Goal: Transaction & Acquisition: Purchase product/service

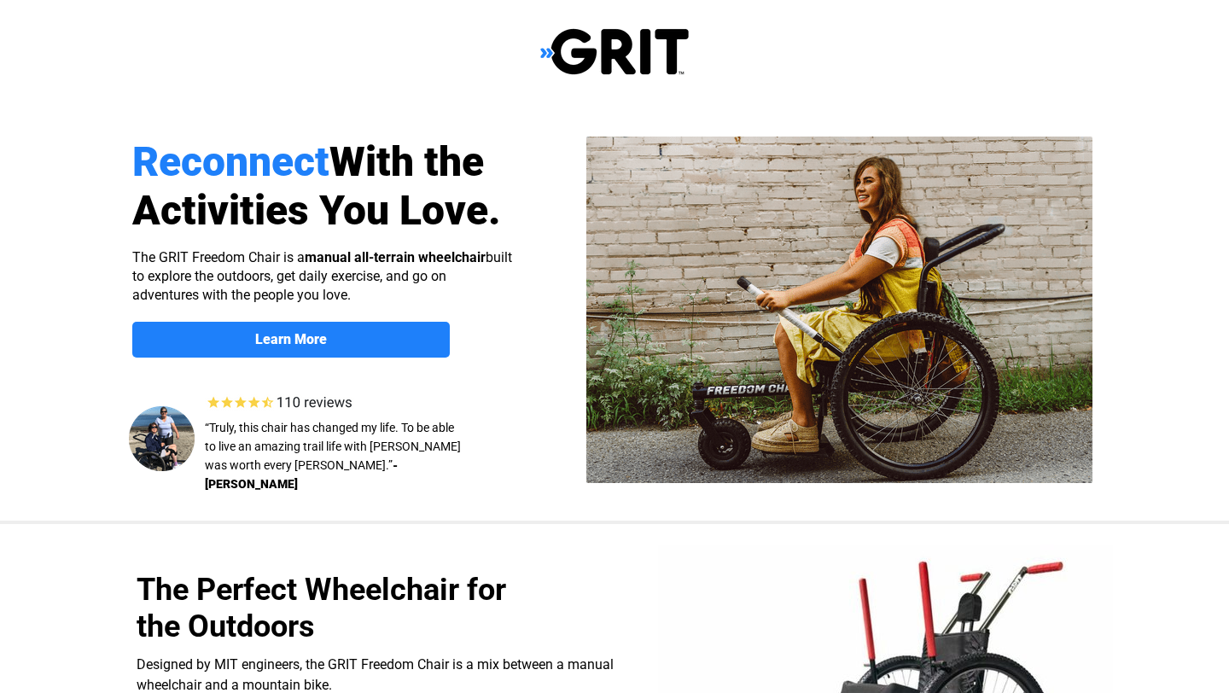
select select "US"
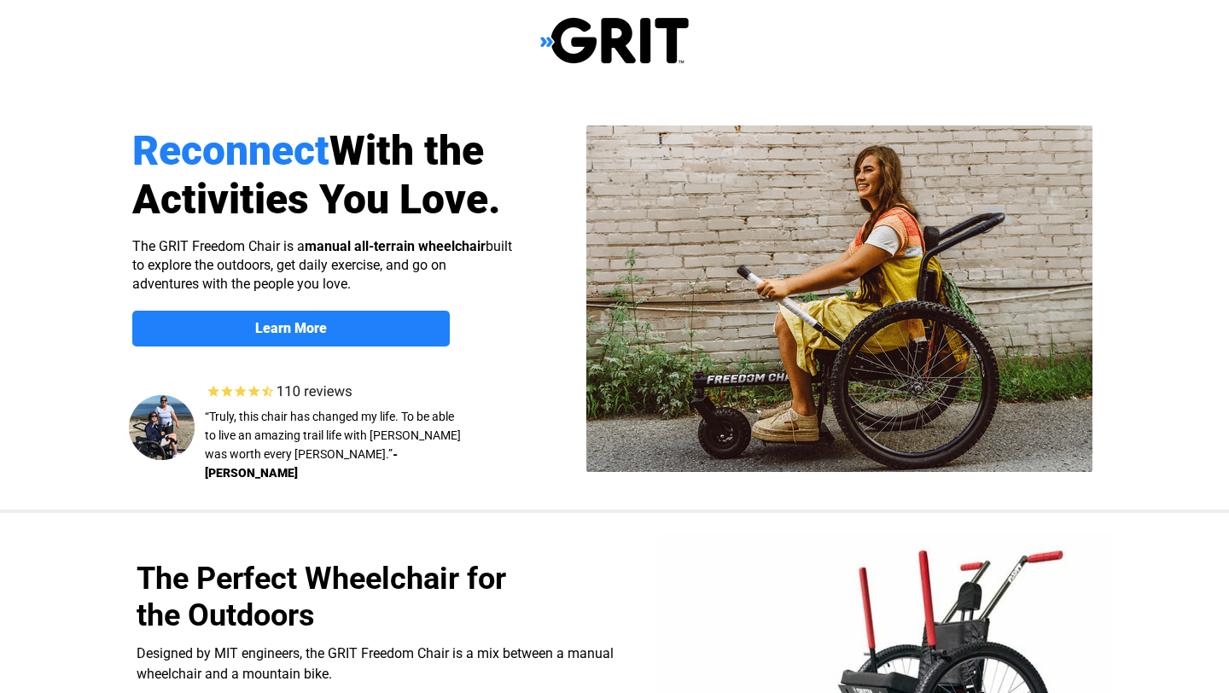
scroll to position [14, 0]
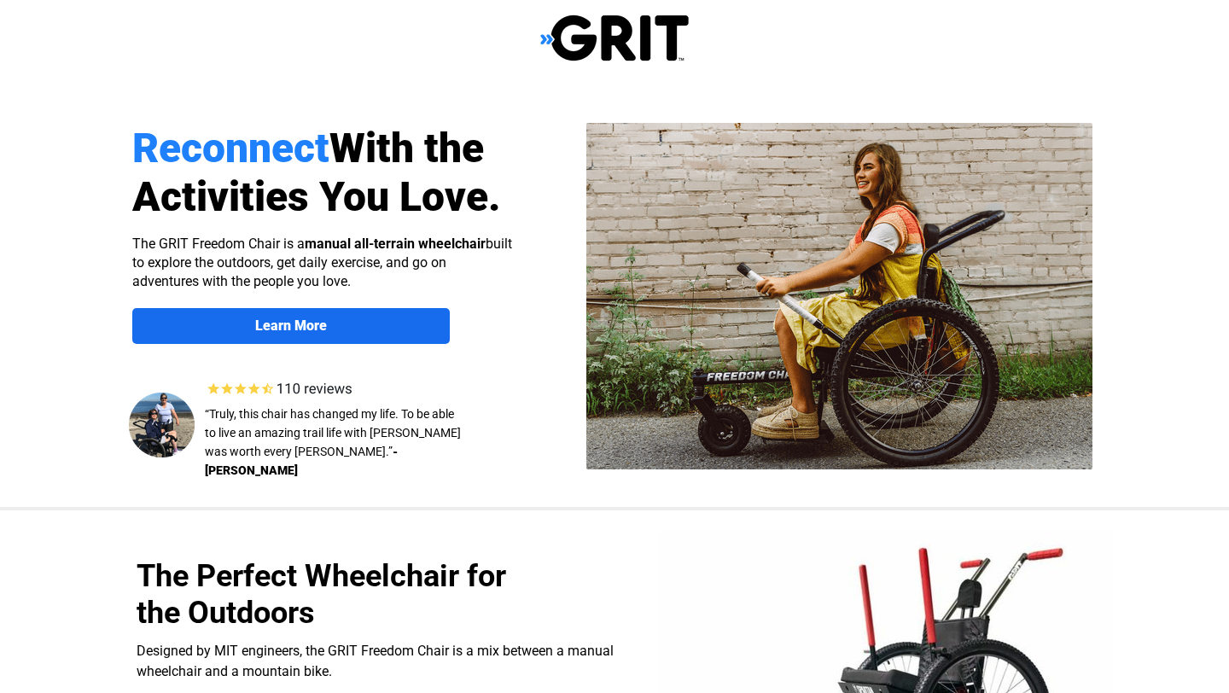
click at [265, 324] on strong "Learn More" at bounding box center [291, 325] width 72 height 16
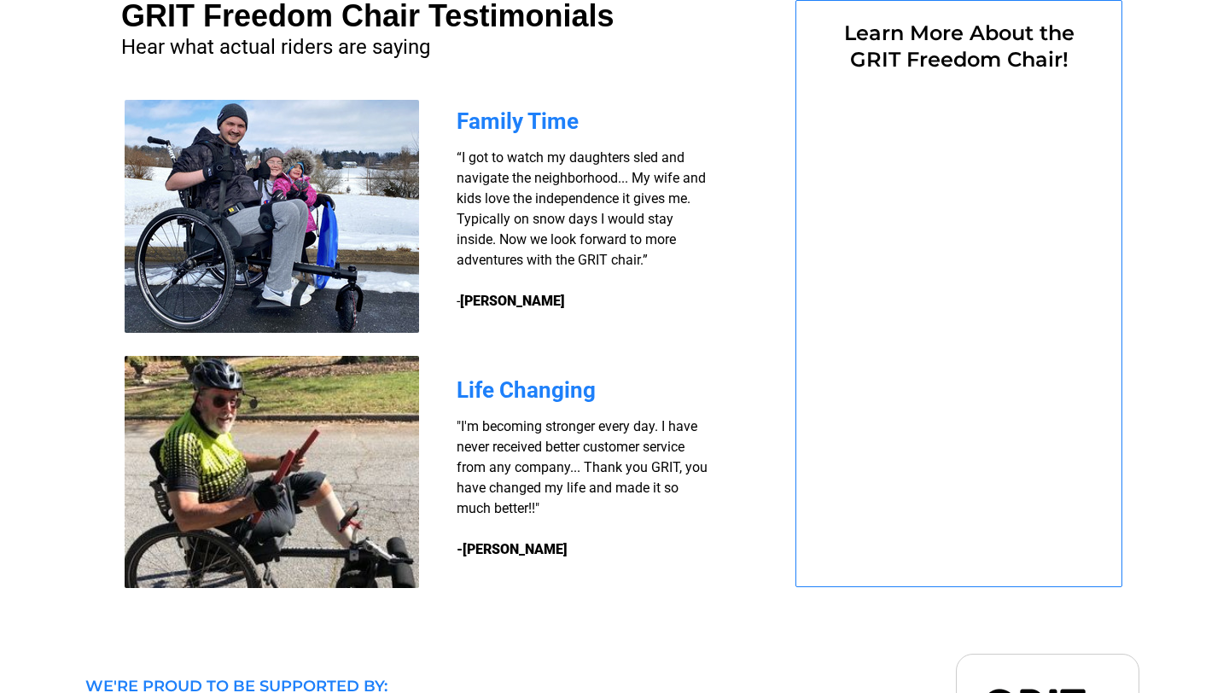
select select "US"
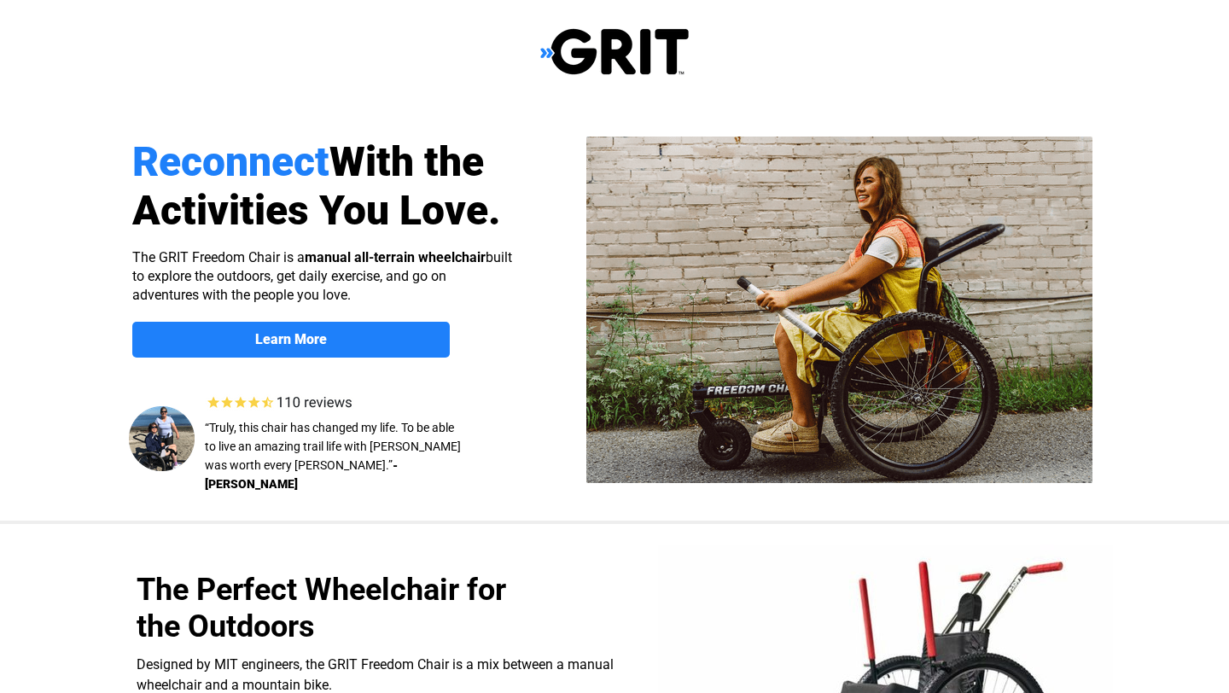
click at [546, 53] on img at bounding box center [614, 51] width 148 height 49
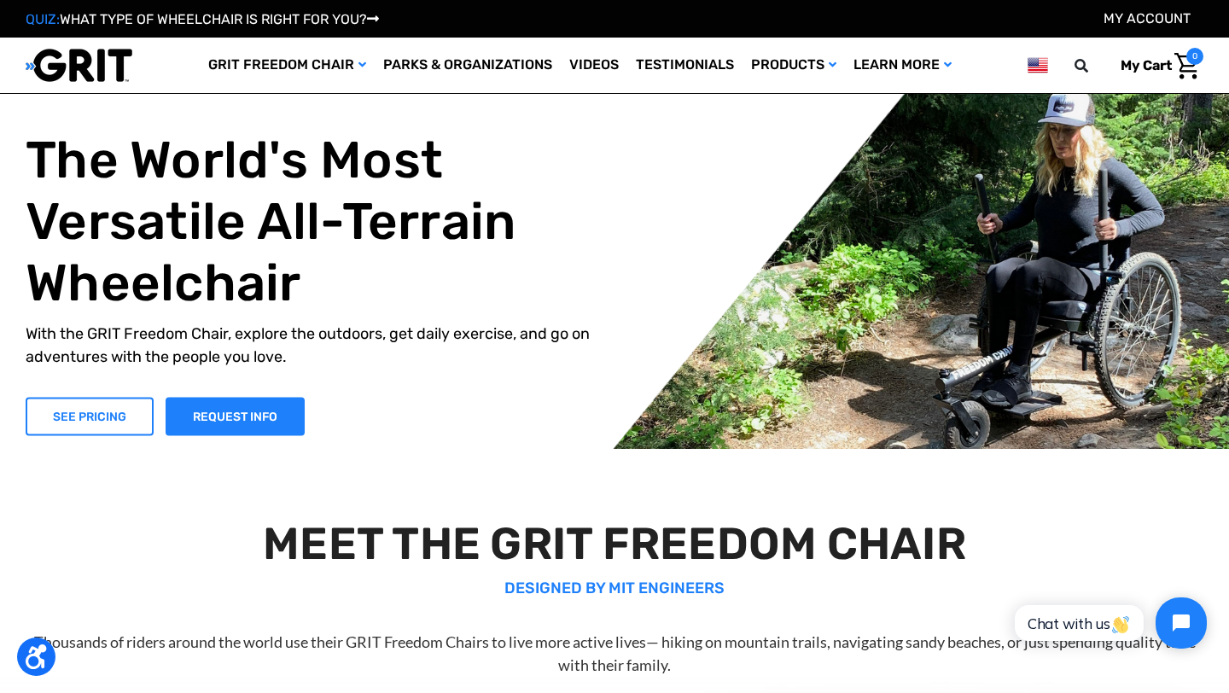
click at [92, 421] on link "SEE PRICING" at bounding box center [90, 416] width 128 height 38
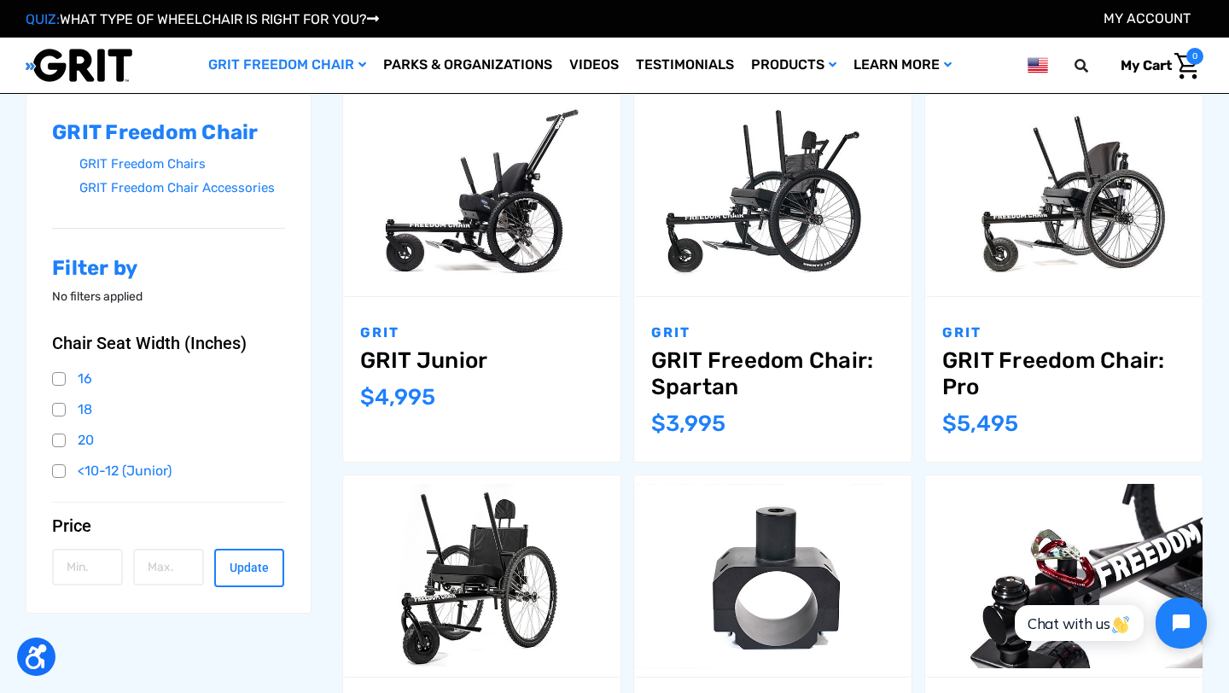
scroll to position [259, 0]
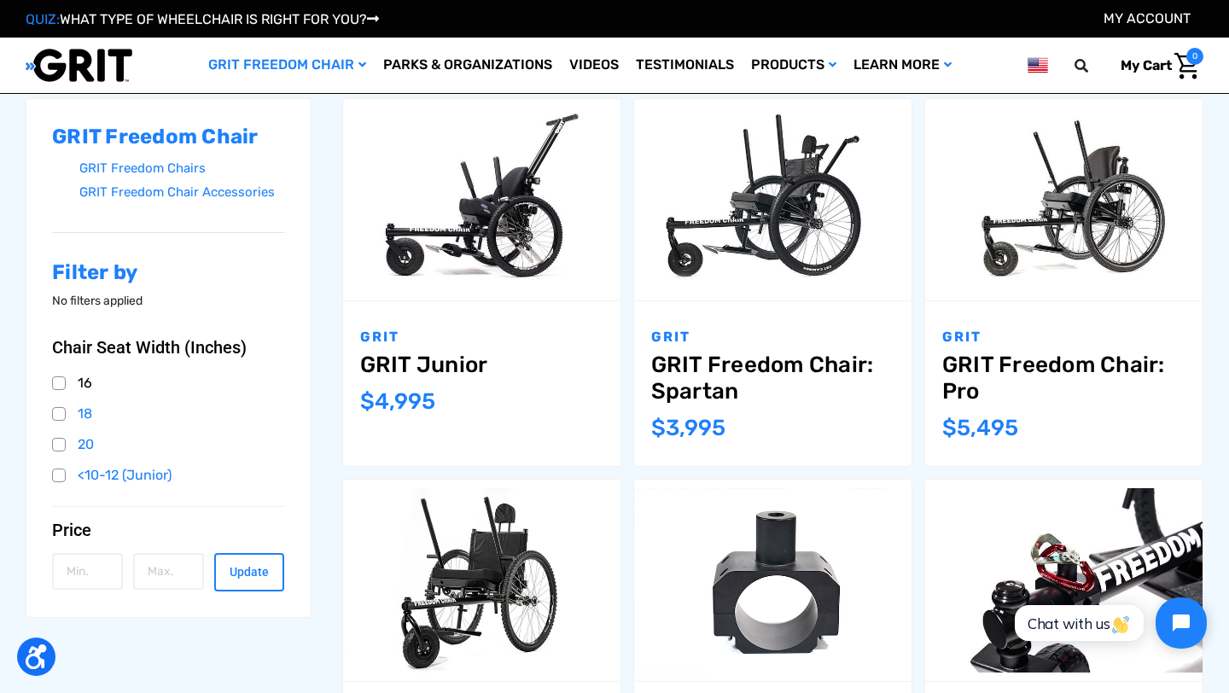
click at [59, 382] on link "16" at bounding box center [168, 383] width 233 height 26
